Goal: Information Seeking & Learning: Find specific fact

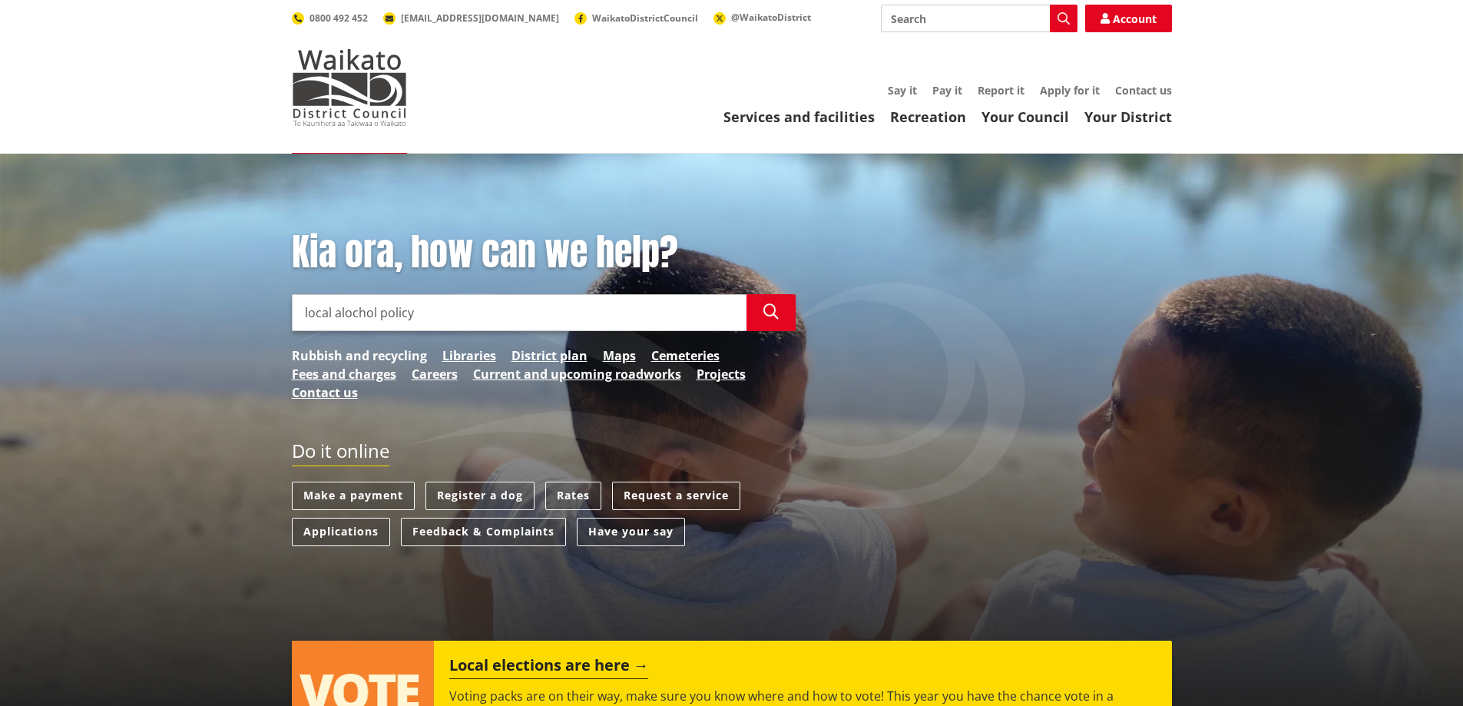
type input "local alochol policy"
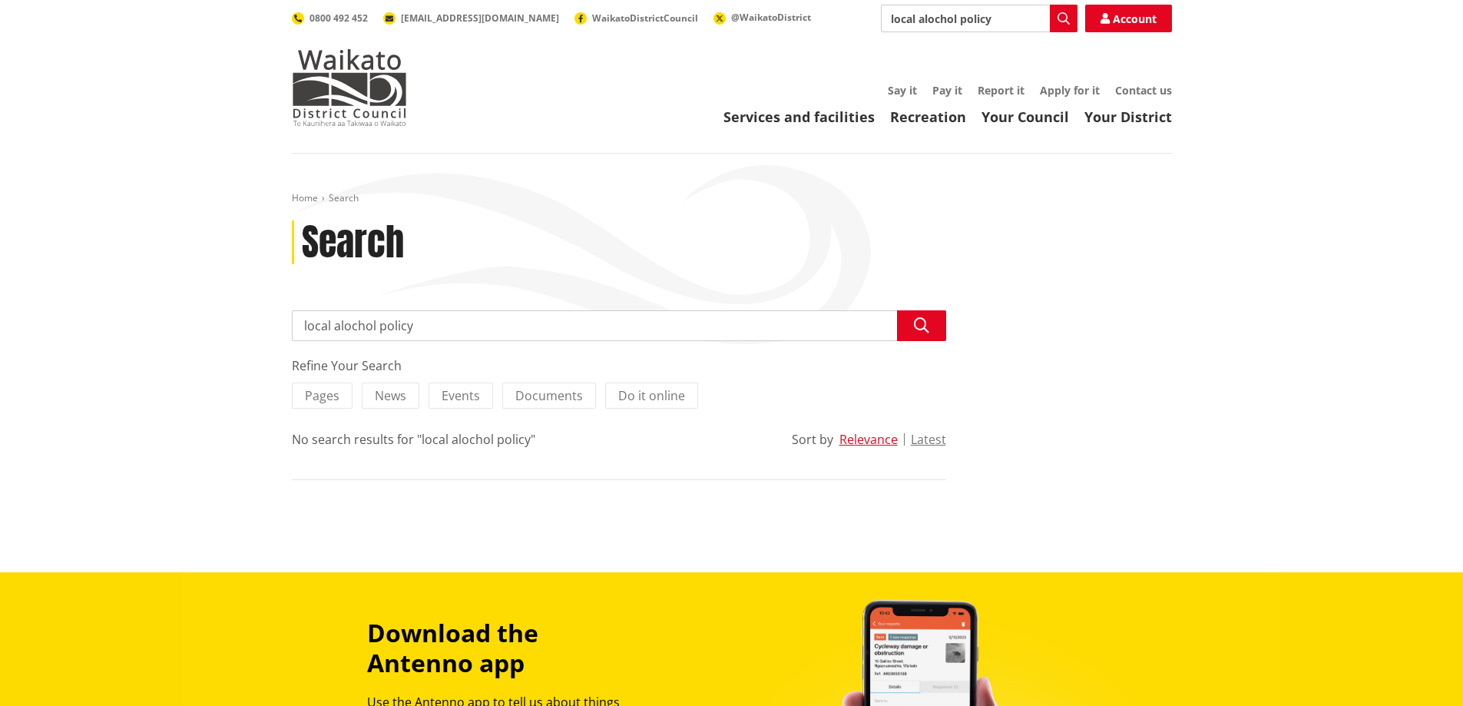
click at [345, 322] on input "local alochol policy" at bounding box center [619, 325] width 654 height 31
type input "local alcohol policy"
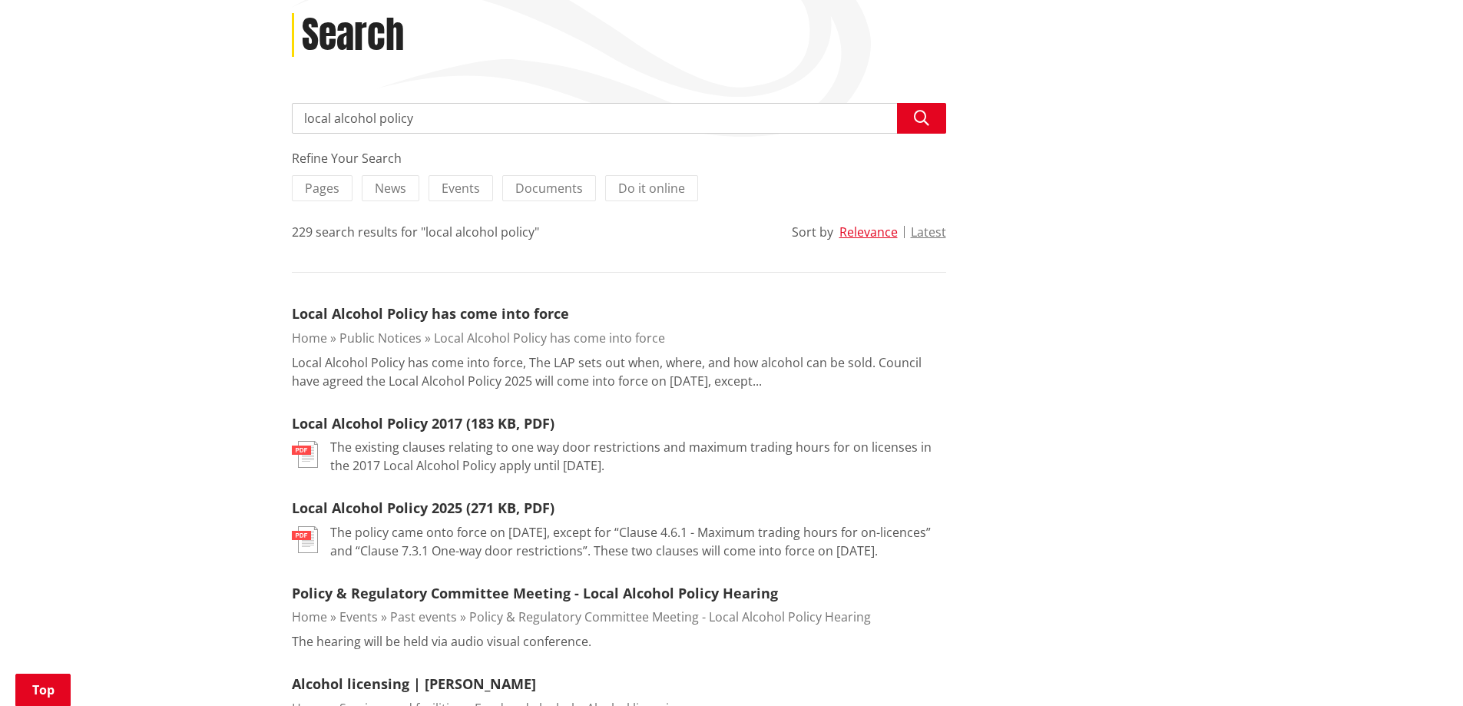
scroll to position [307, 0]
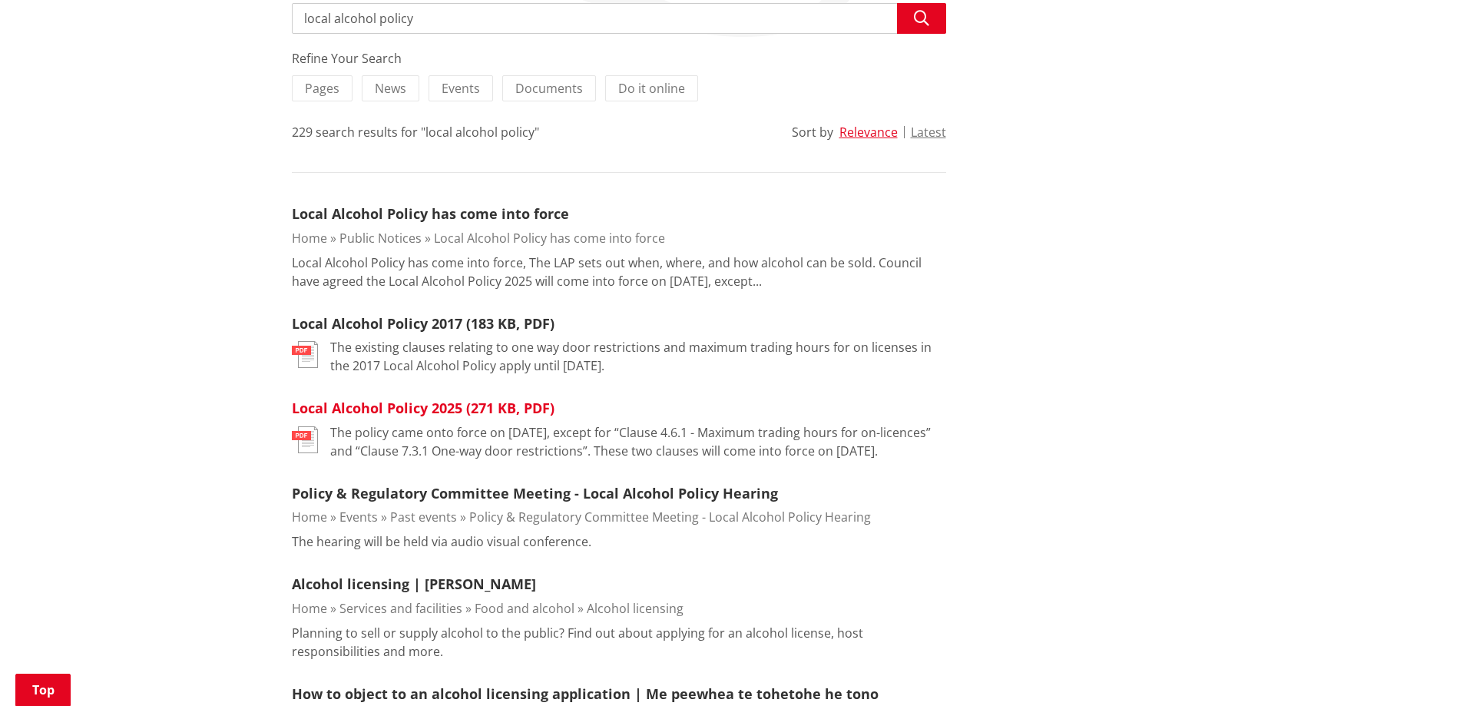
click at [366, 412] on link "Local Alcohol Policy 2025 (271 KB, PDF)" at bounding box center [423, 407] width 263 height 18
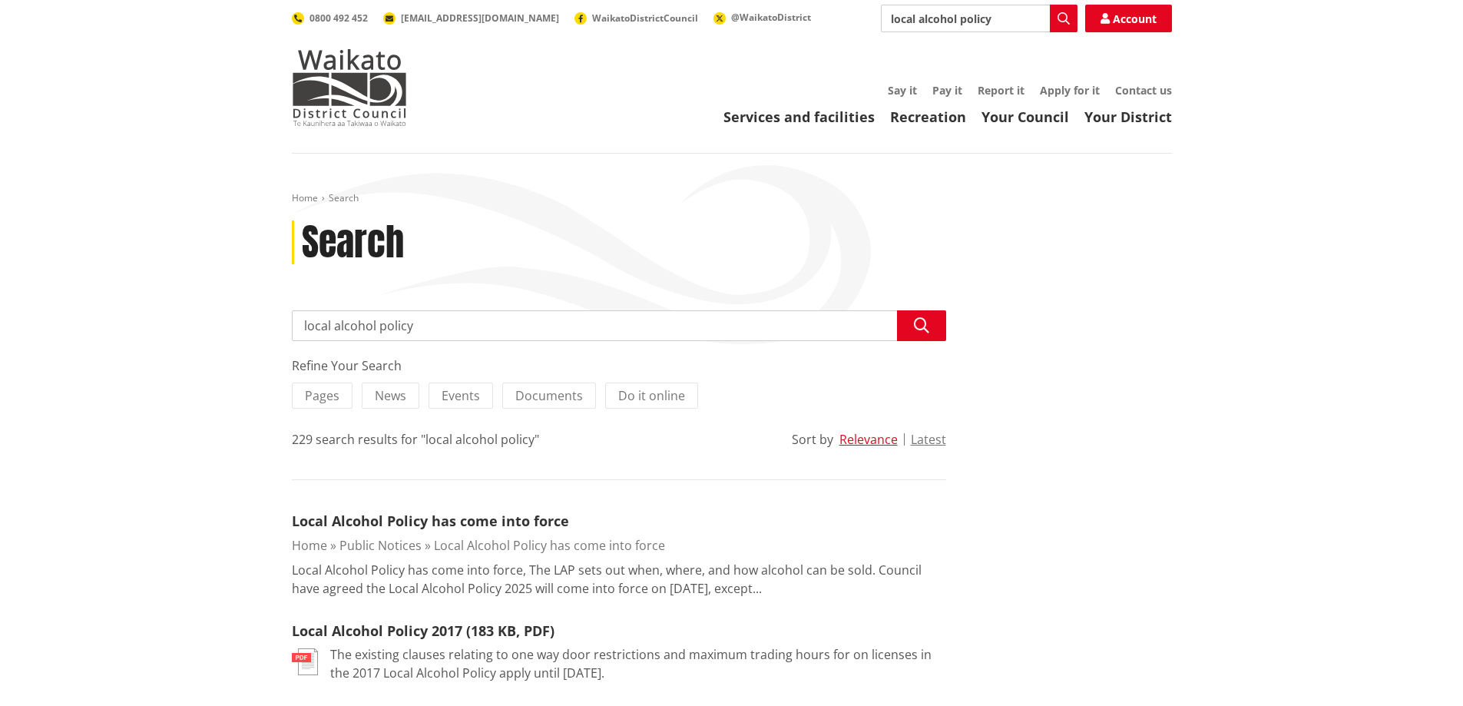
scroll to position [307, 0]
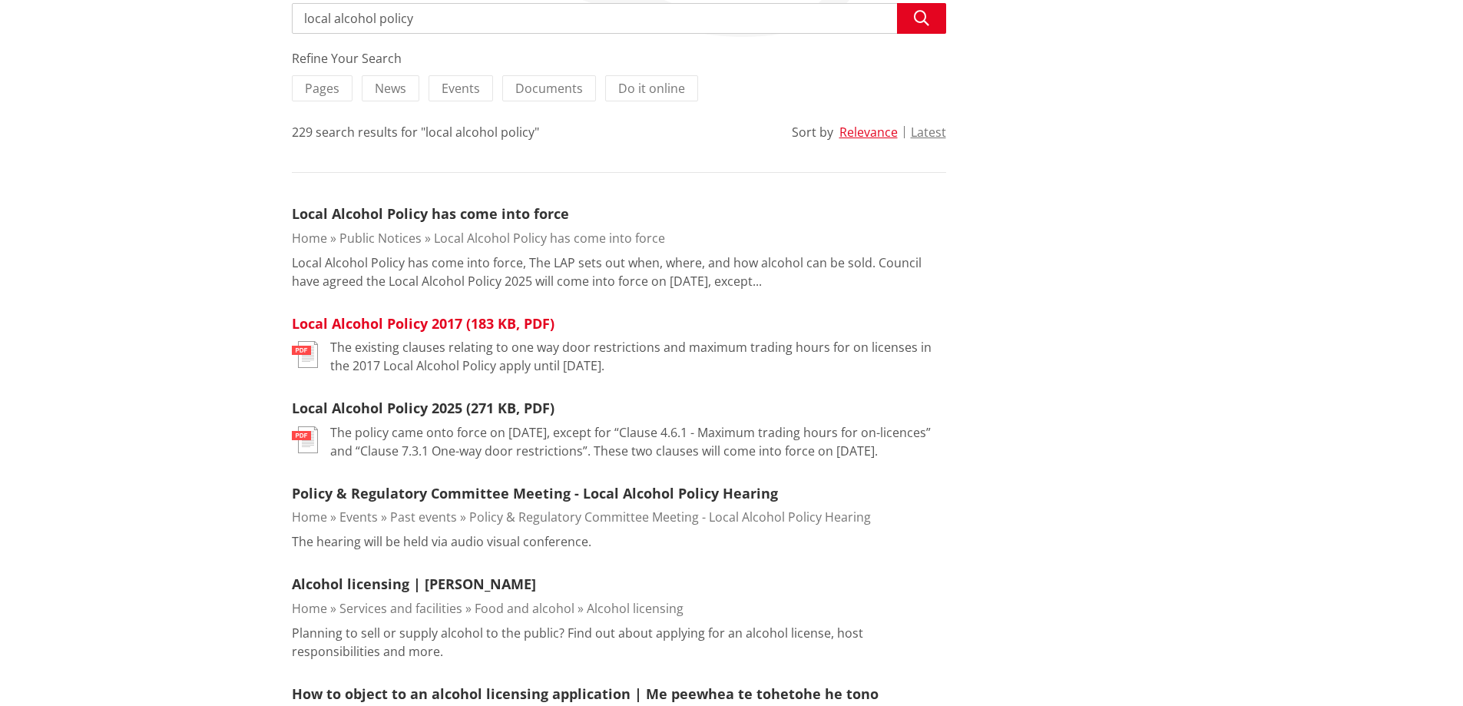
click at [412, 326] on link "Local Alcohol Policy 2017 (183 KB, PDF)" at bounding box center [423, 323] width 263 height 18
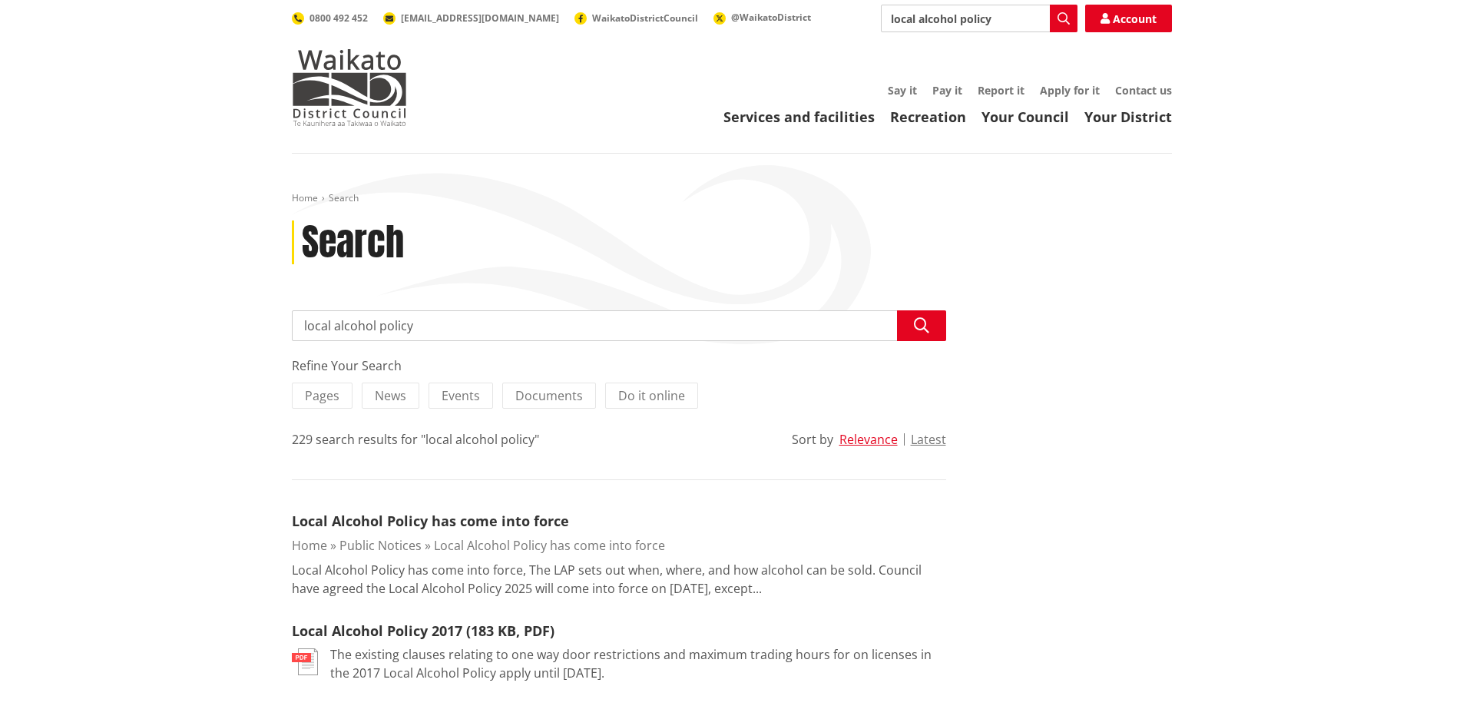
scroll to position [307, 0]
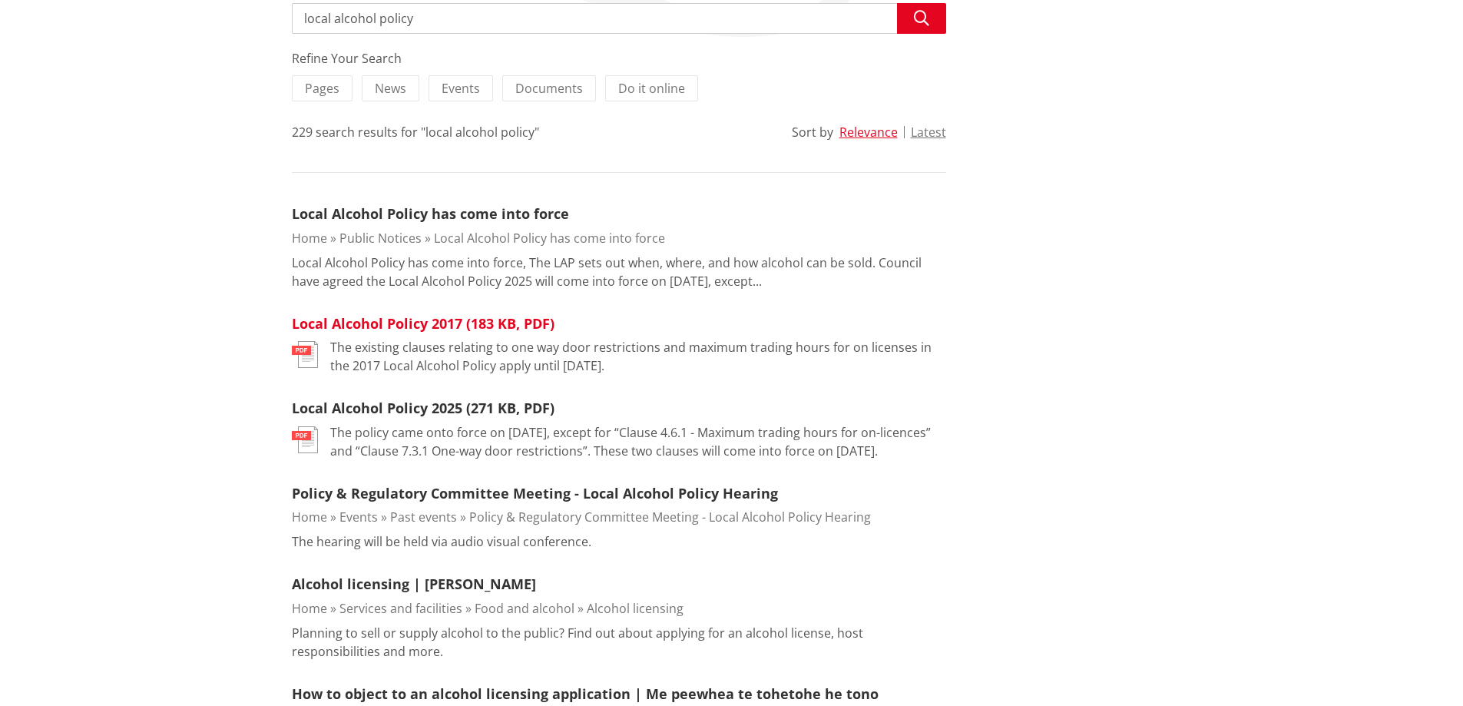
click at [412, 324] on link "Local Alcohol Policy 2017 (183 KB, PDF)" at bounding box center [423, 323] width 263 height 18
